Goal: Task Accomplishment & Management: Complete application form

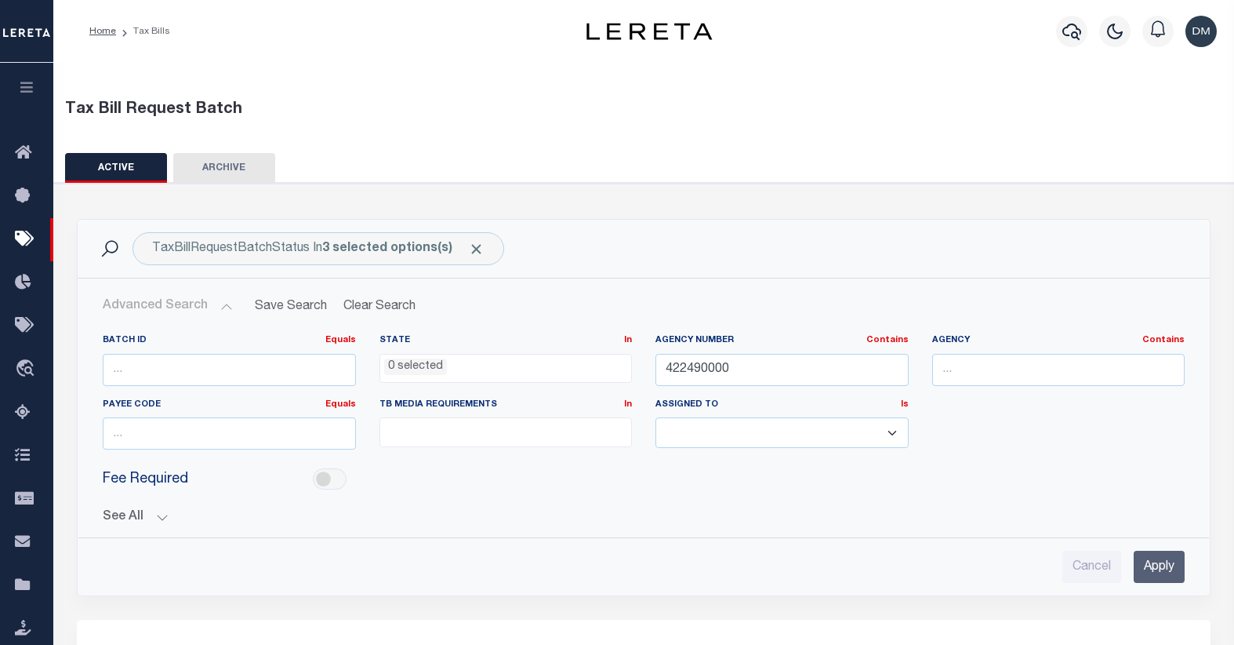
select select
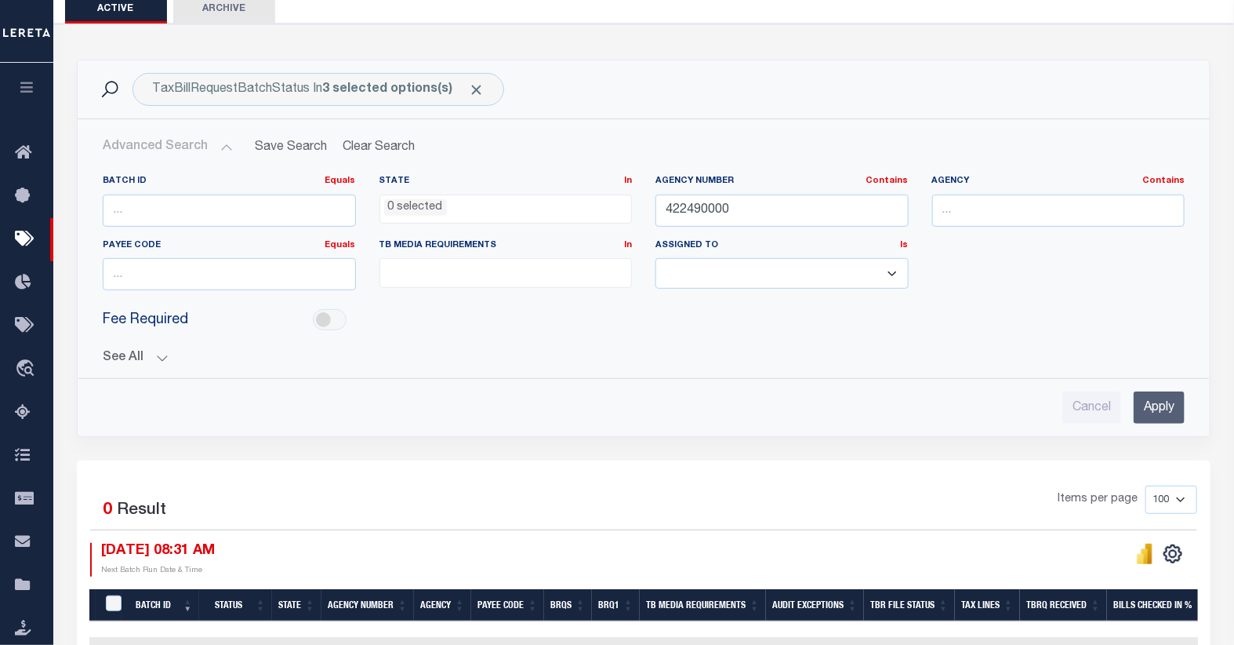
scroll to position [271, 0]
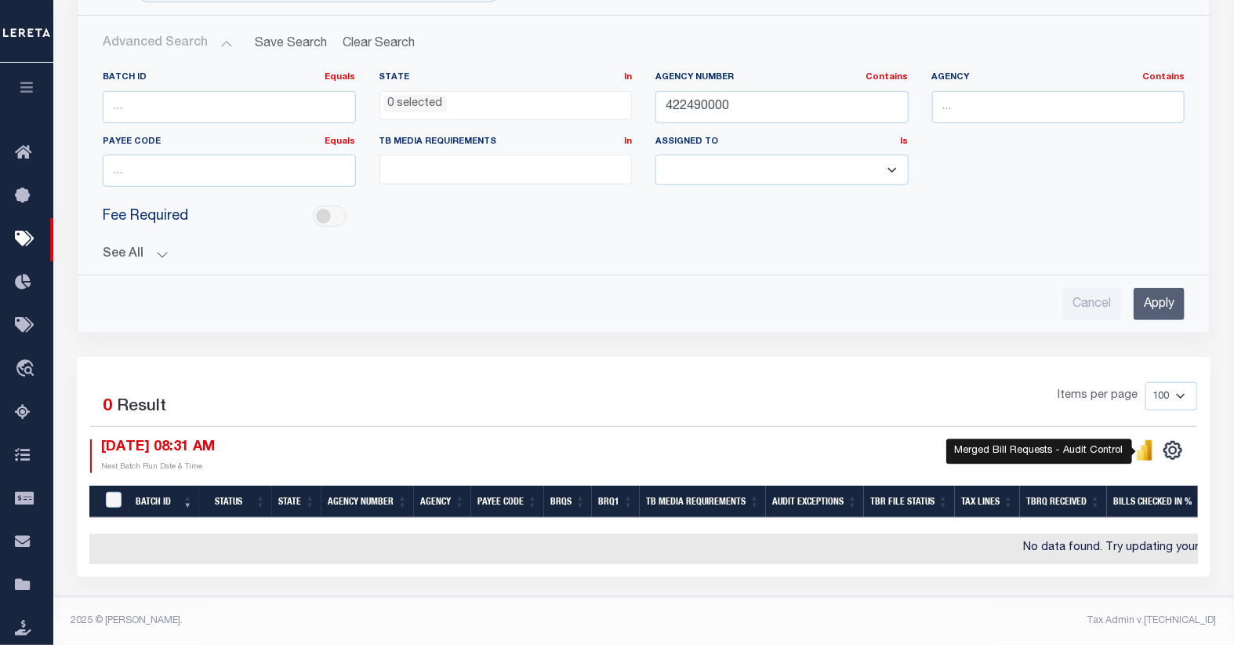
click at [1142, 450] on icon "" at bounding box center [1140, 455] width 7 height 10
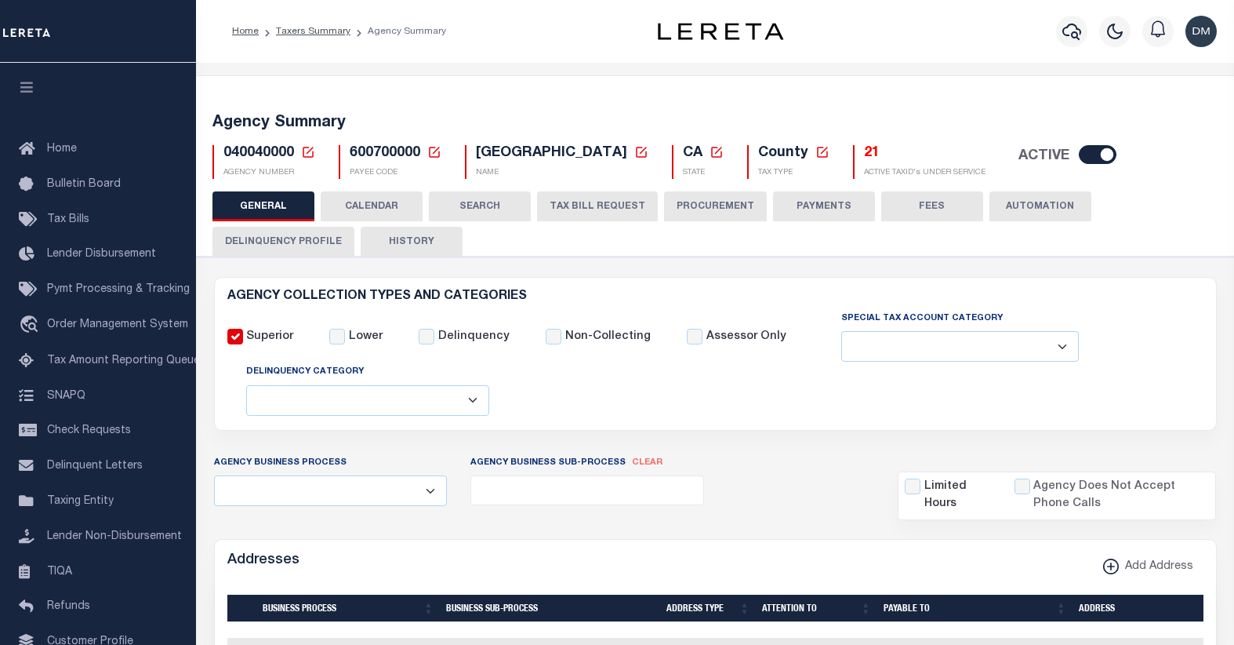
click at [596, 209] on button "TAX BILL REQUEST" at bounding box center [597, 206] width 121 height 30
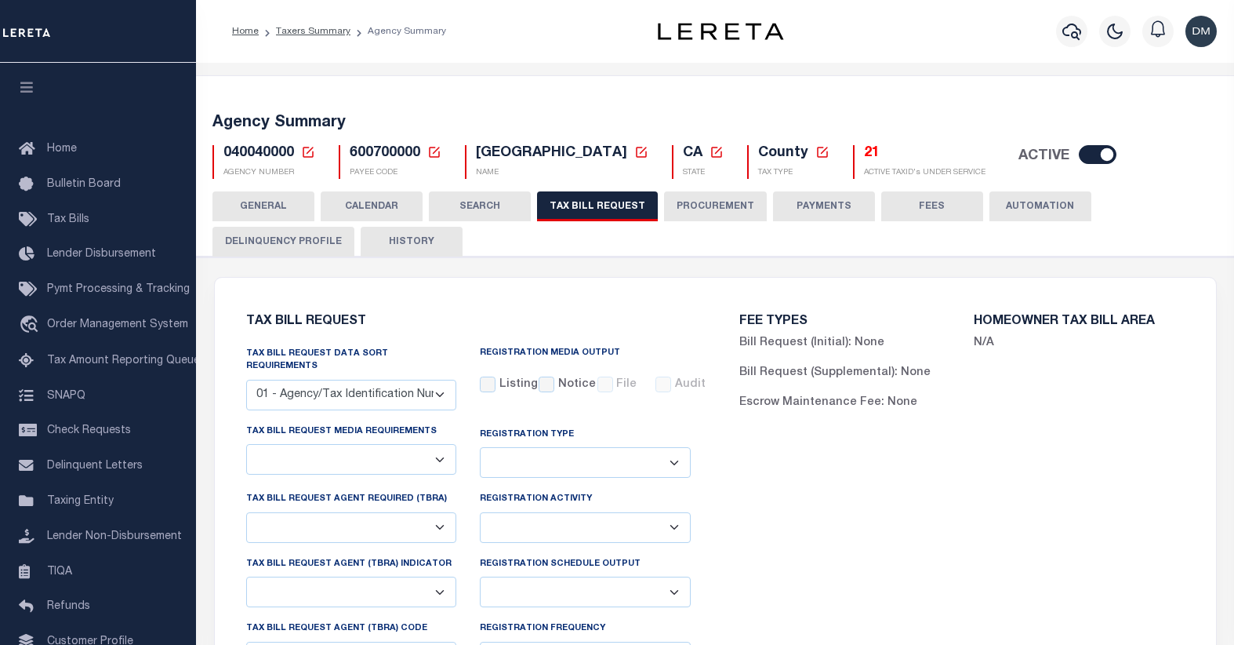
checkbox input "false"
select select "22"
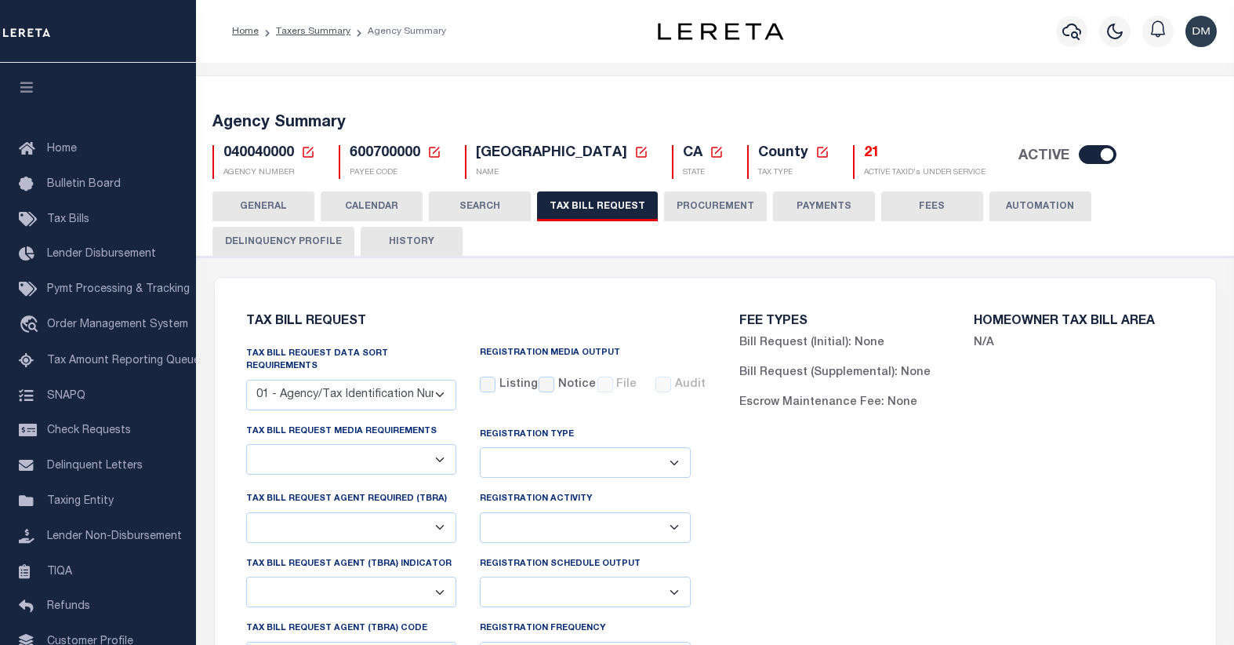
select select "true"
select select "13"
type input "5802"
select select
